Goal: Task Accomplishment & Management: Complete application form

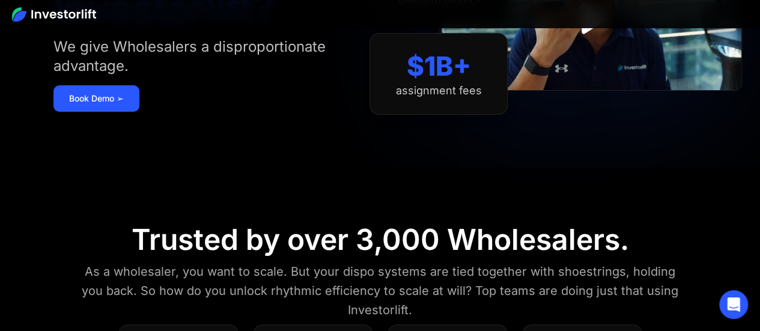
scroll to position [60, 0]
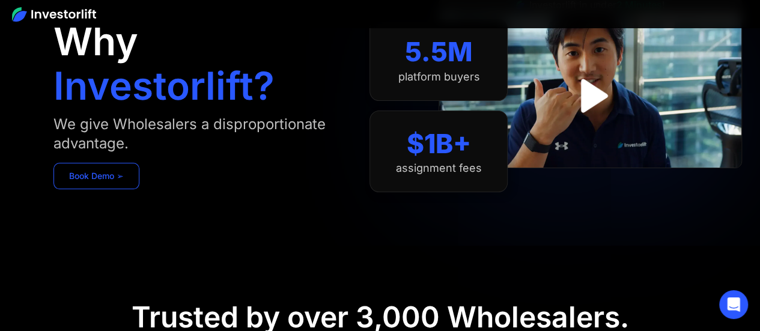
click at [112, 176] on link "Book Demo ➢" at bounding box center [96, 176] width 86 height 26
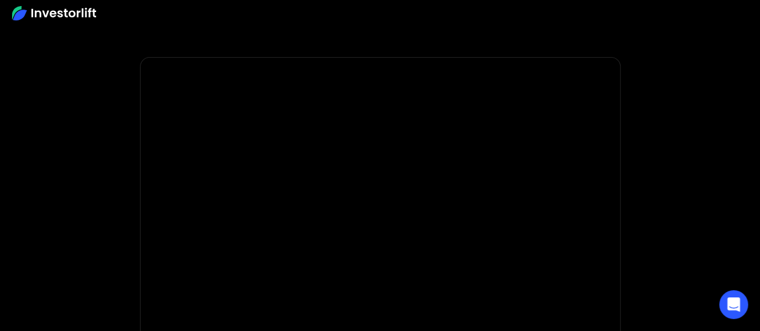
scroll to position [181, 0]
